Goal: Task Accomplishment & Management: Use online tool/utility

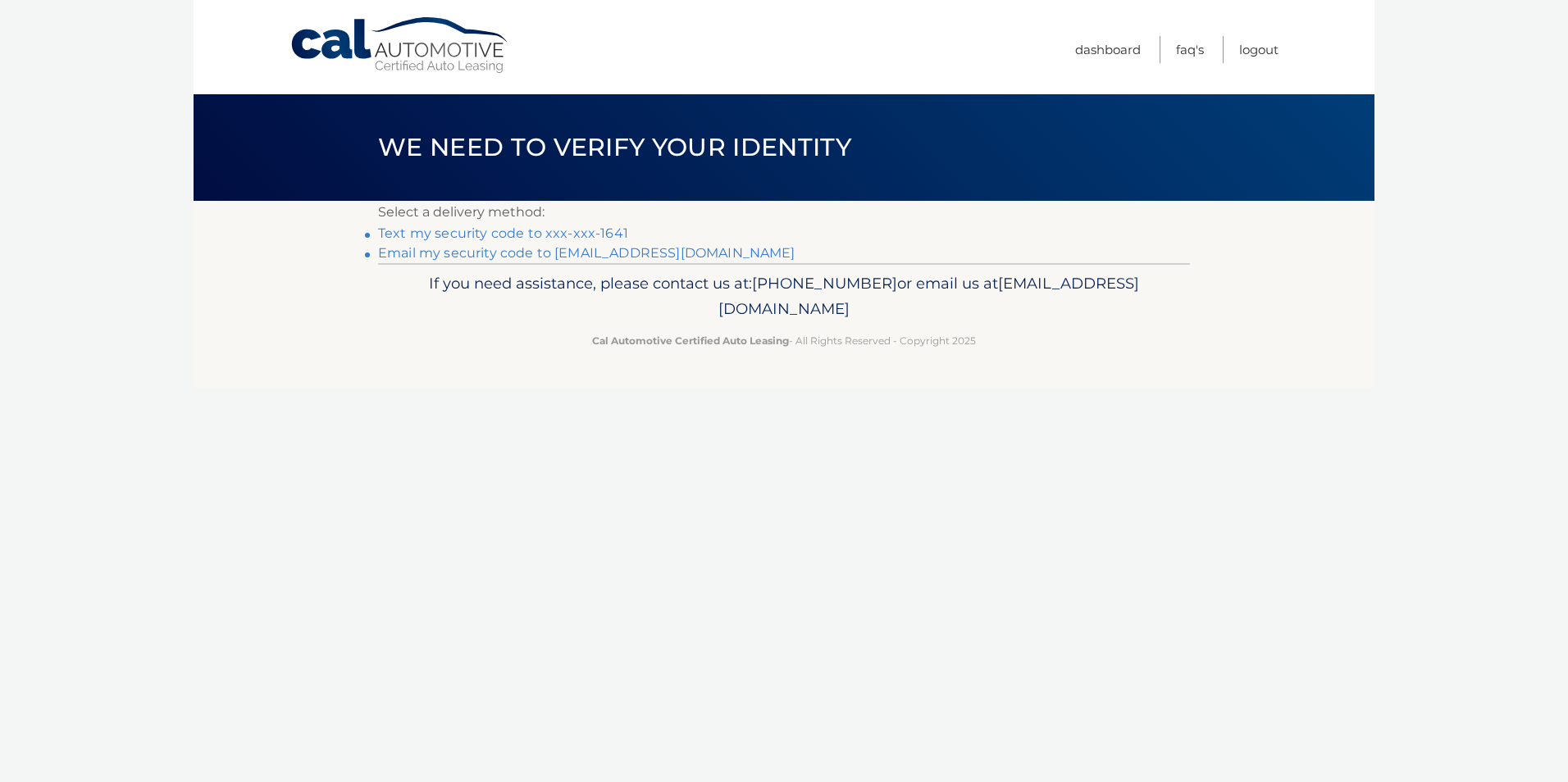
click at [445, 235] on link "Text my security code to xxx-xxx-1641" at bounding box center [502, 232] width 250 height 16
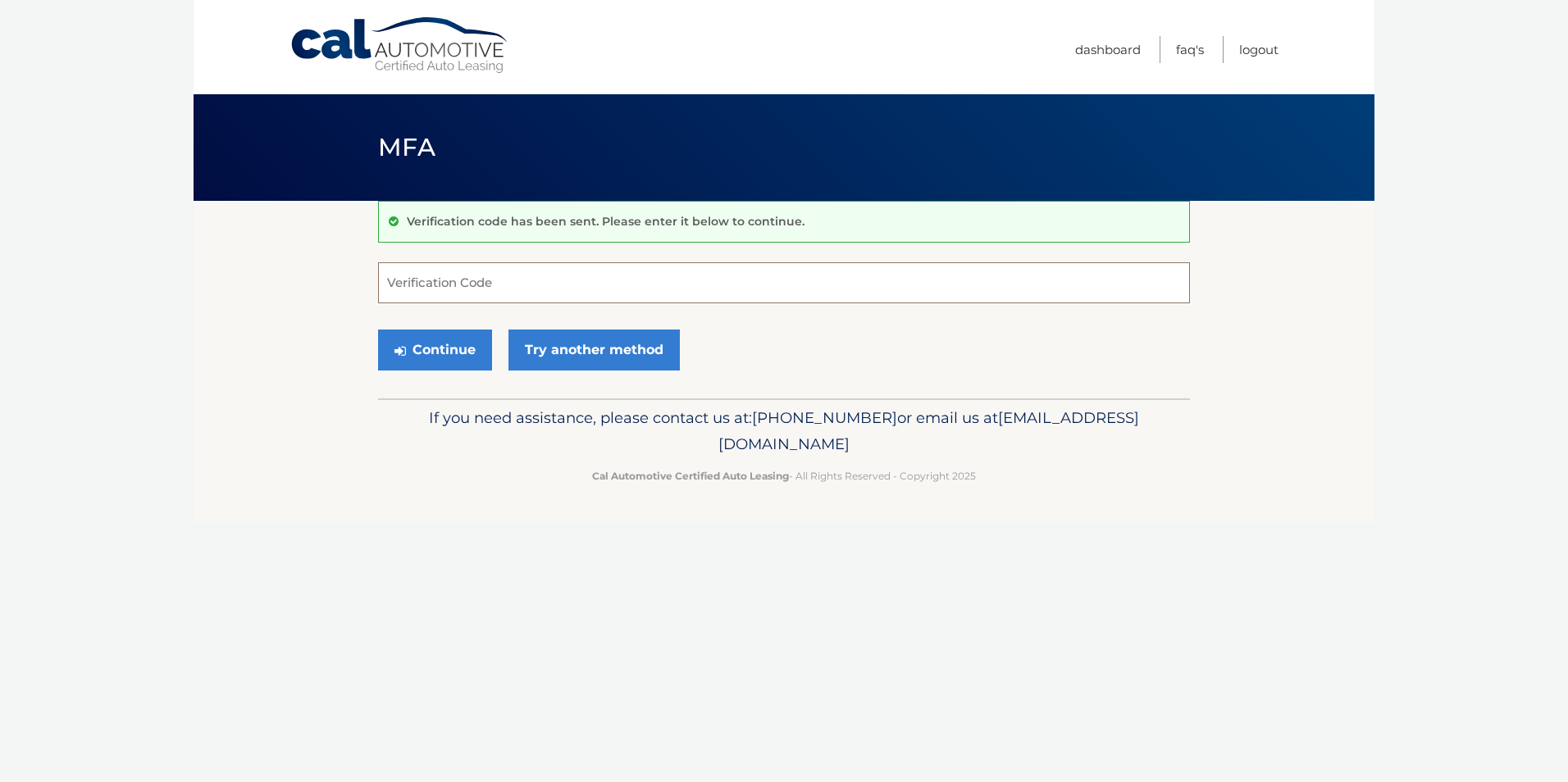
click at [426, 291] on input "Verification Code" at bounding box center [783, 283] width 812 height 41
type input "461800"
click at [429, 353] on button "Continue" at bounding box center [434, 350] width 114 height 41
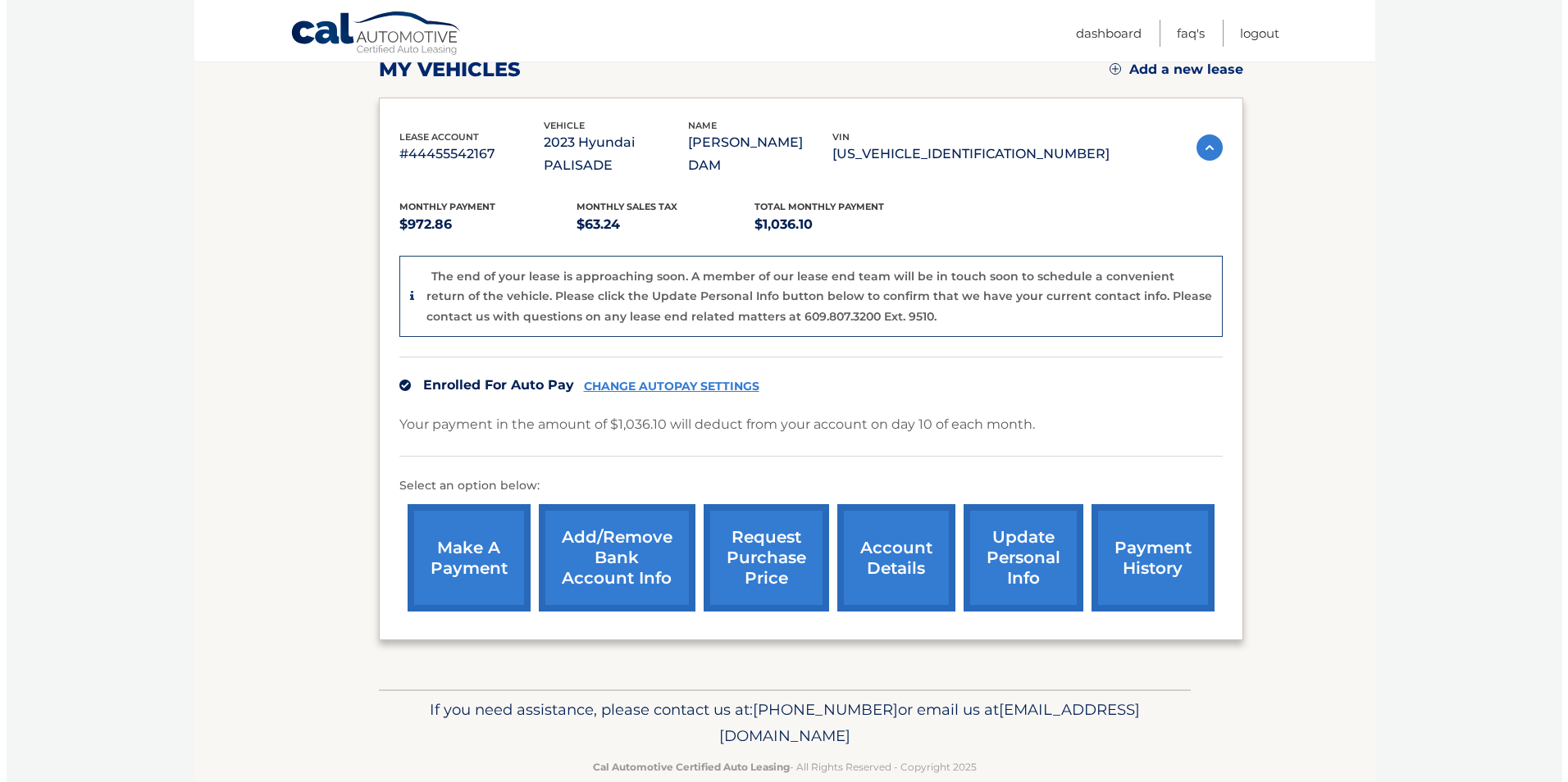
scroll to position [251, 0]
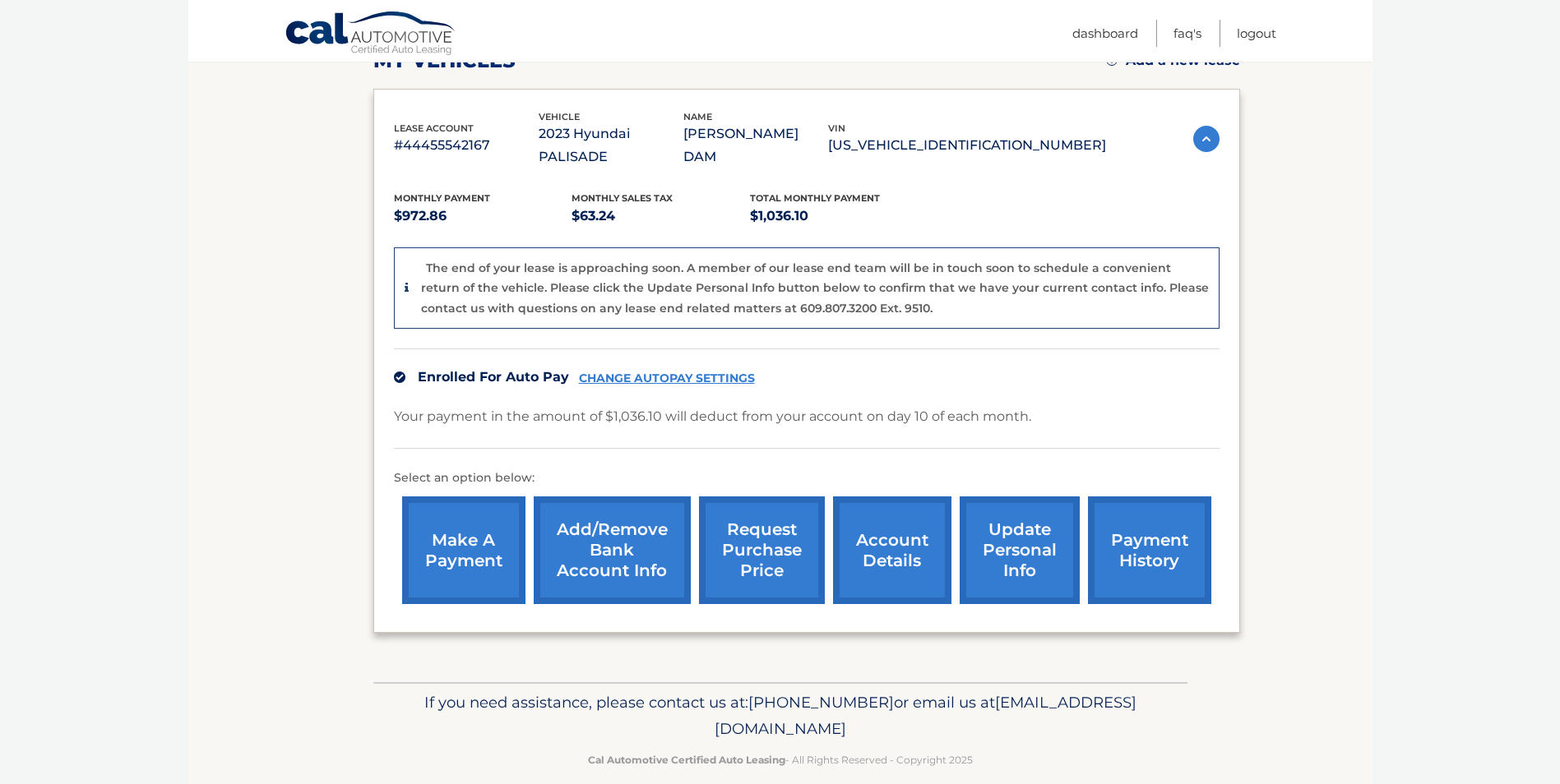
click at [747, 517] on link "request purchase price" at bounding box center [761, 551] width 126 height 108
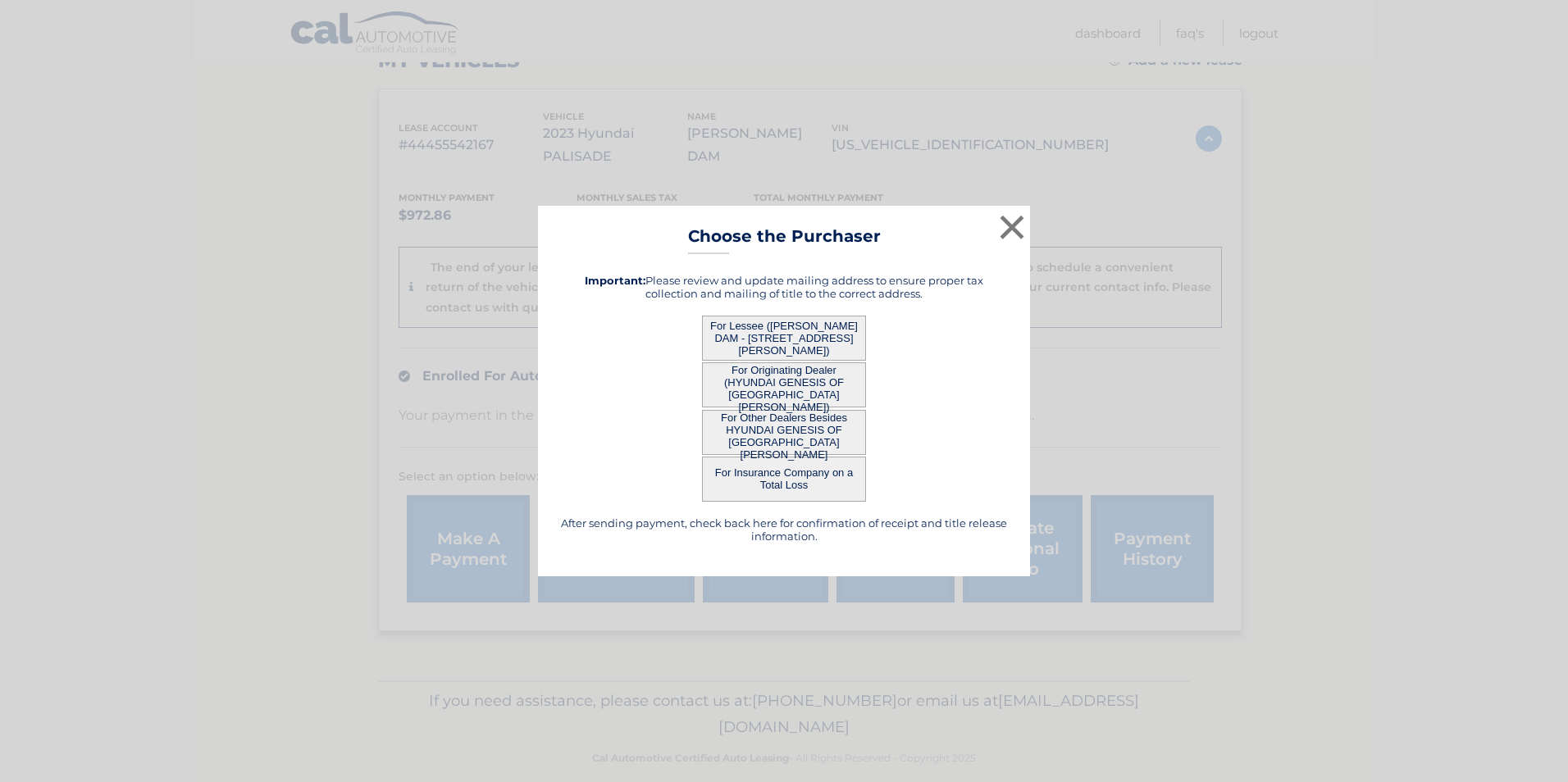
click at [773, 330] on button "For Lessee ([PERSON_NAME] DAM - [STREET_ADDRESS][PERSON_NAME])" at bounding box center [784, 338] width 164 height 45
click at [766, 341] on div "× Choose the Purchaser After sending payment, check back here for confirmation …" at bounding box center [783, 391] width 492 height 371
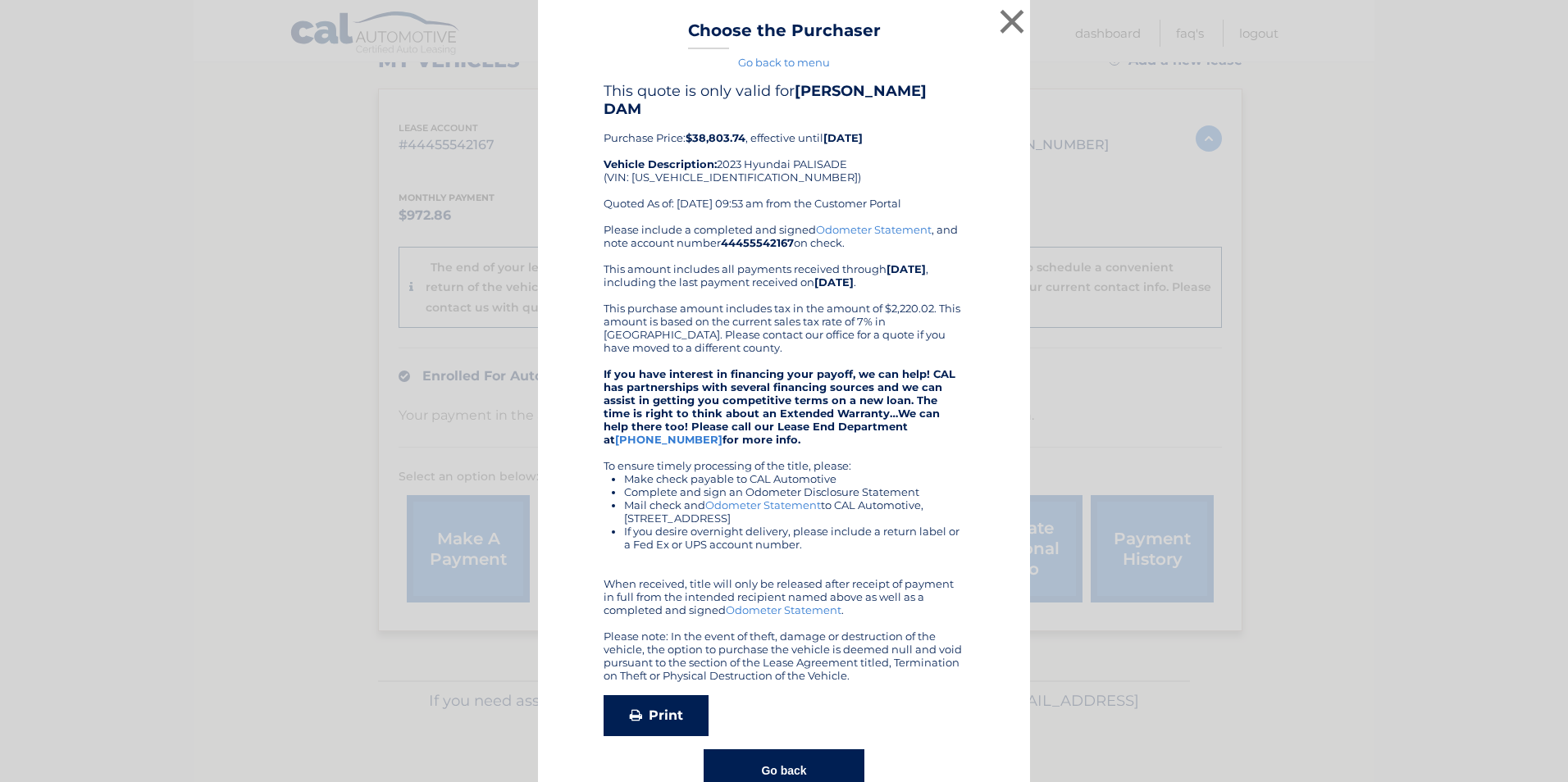
click at [641, 696] on link "Print" at bounding box center [656, 716] width 105 height 41
